Goal: Task Accomplishment & Management: Manage account settings

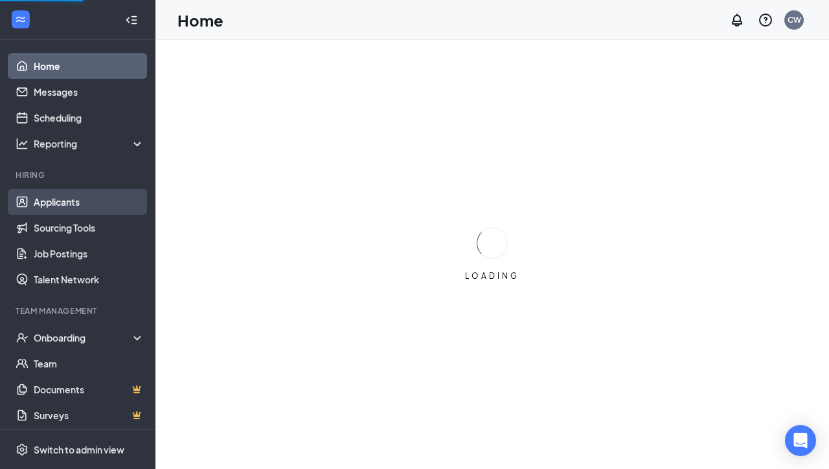
click at [95, 203] on link "Applicants" at bounding box center [89, 202] width 111 height 26
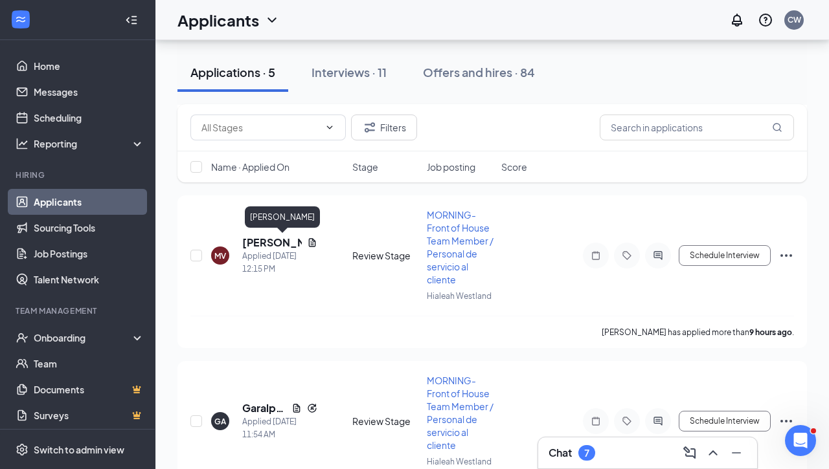
scroll to position [397, 0]
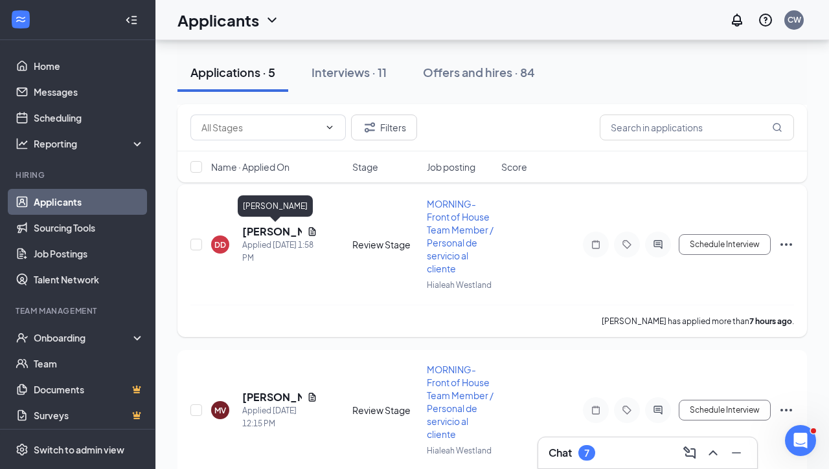
click at [263, 234] on h5 "[PERSON_NAME]" at bounding box center [272, 232] width 60 height 14
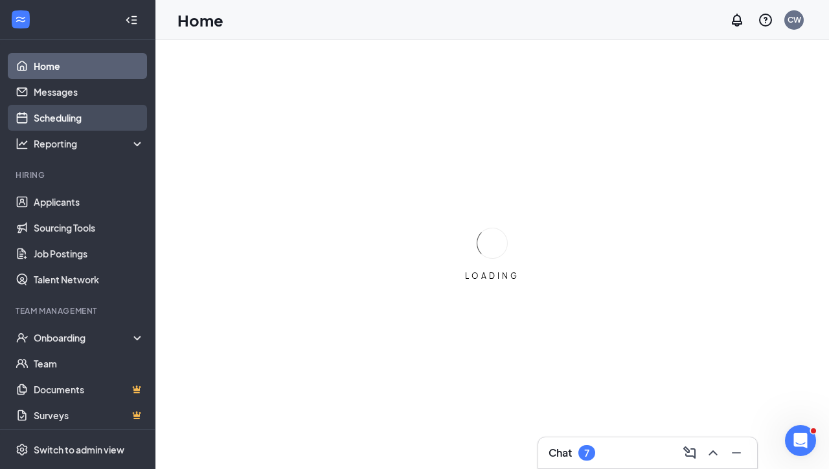
click at [104, 118] on link "Scheduling" at bounding box center [89, 118] width 111 height 26
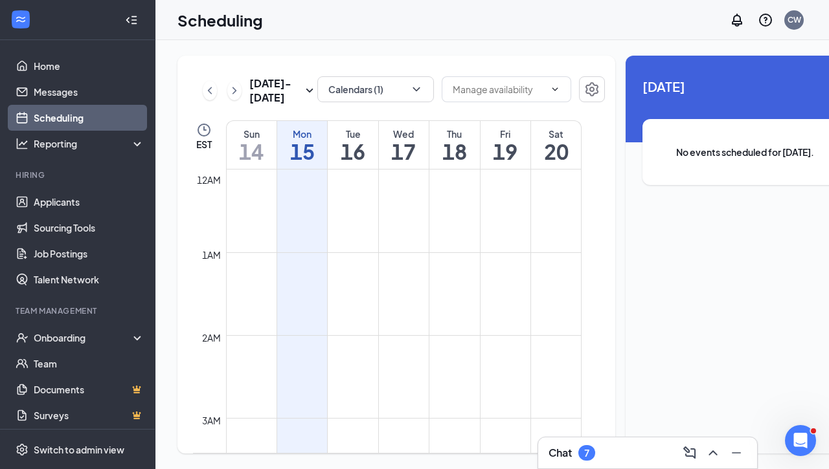
scroll to position [636, 0]
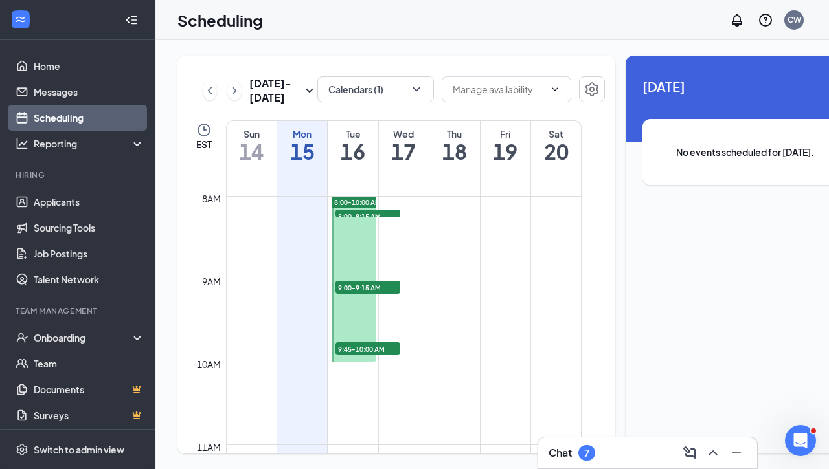
click at [356, 223] on span "8:00-8:15 AM" at bounding box center [367, 216] width 65 height 13
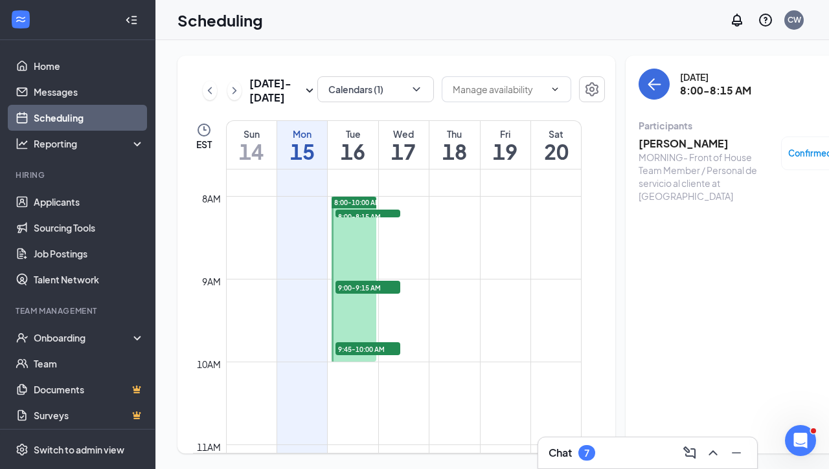
click at [364, 294] on span "9:00-9:15 AM" at bounding box center [367, 287] width 65 height 13
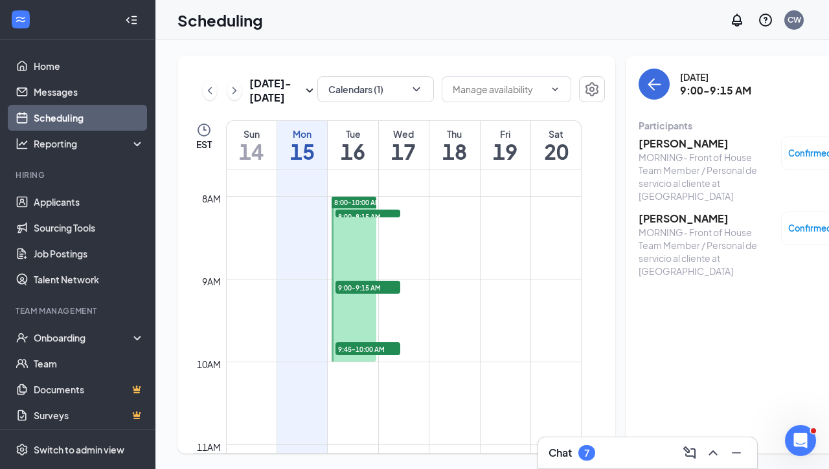
click at [363, 355] on span "9:45-10:00 AM" at bounding box center [367, 348] width 65 height 13
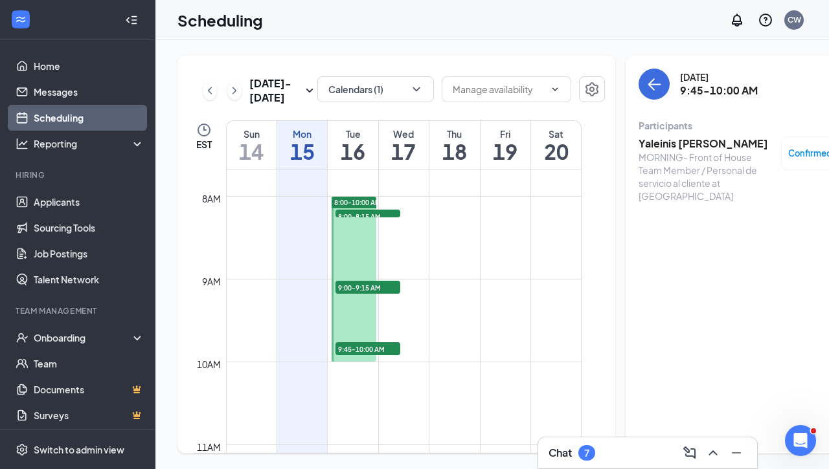
click at [357, 207] on span "8:00-10:00 AM" at bounding box center [357, 202] width 47 height 9
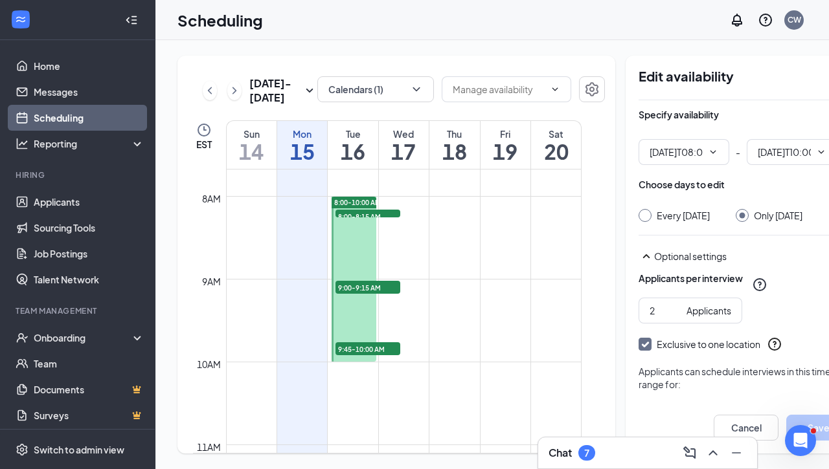
click at [357, 223] on span "8:00-8:15 AM" at bounding box center [367, 216] width 65 height 13
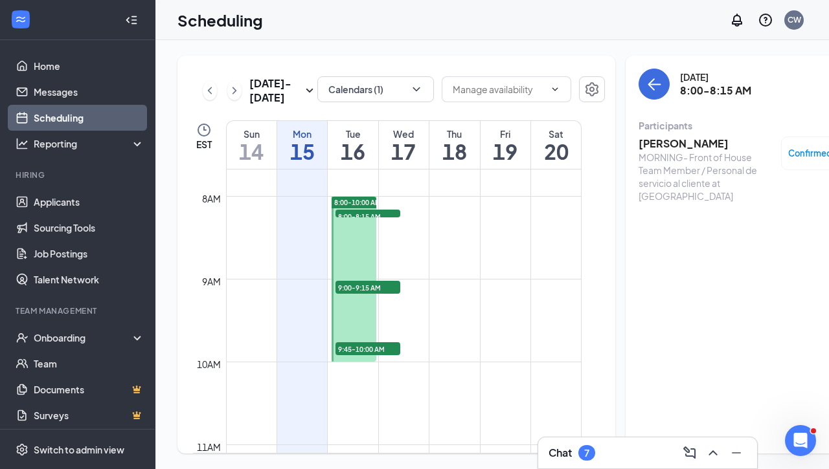
click at [366, 294] on span "9:00-9:15 AM" at bounding box center [367, 287] width 65 height 13
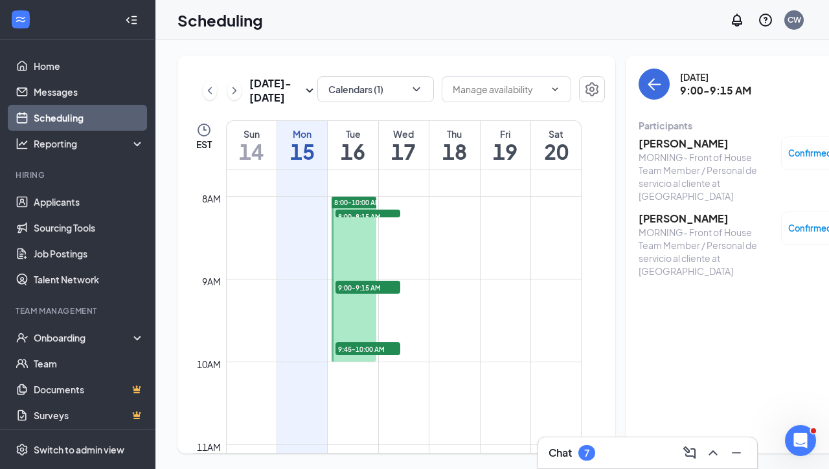
click at [368, 357] on div "9:45-10:00 AM 1" at bounding box center [367, 349] width 67 height 16
